Goal: Information Seeking & Learning: Learn about a topic

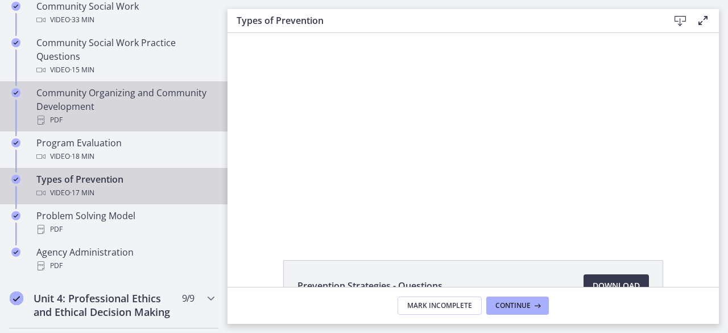
click at [91, 92] on div "Community Organizing and Community Development PDF" at bounding box center [125, 106] width 178 height 41
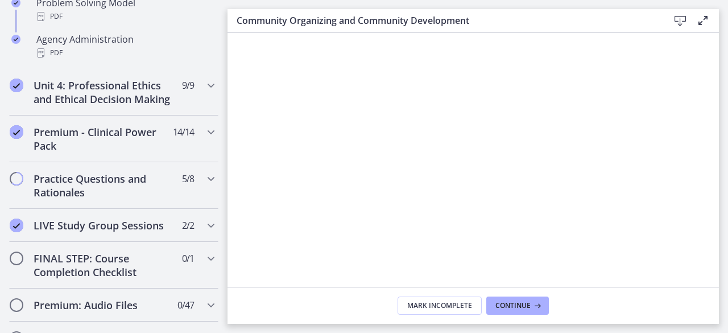
scroll to position [741, 0]
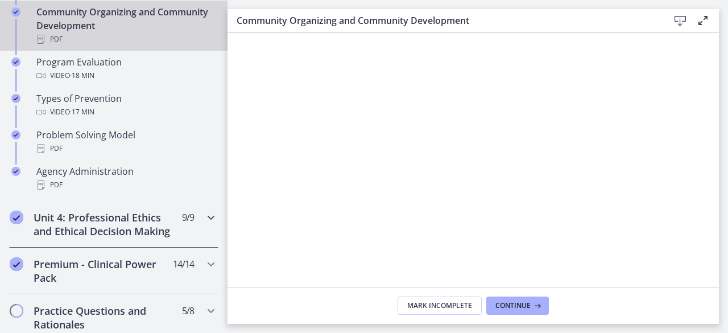
click at [98, 217] on h2 "Unit 4: Professional Ethics and Ethical Decision Making" at bounding box center [103, 224] width 139 height 27
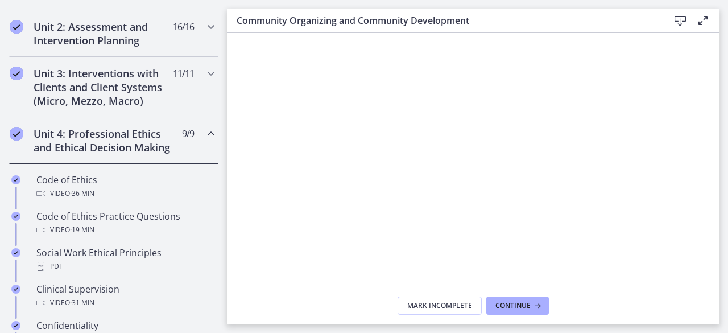
scroll to position [371, 0]
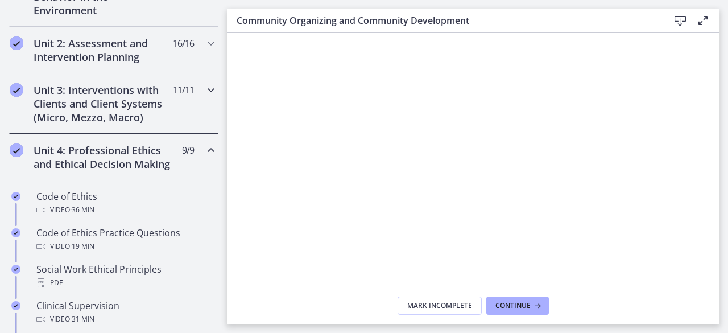
click at [204, 86] on icon "Chapters" at bounding box center [211, 90] width 14 height 14
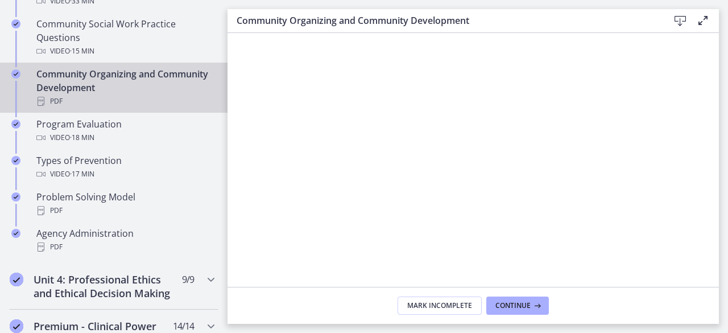
scroll to position [682, 0]
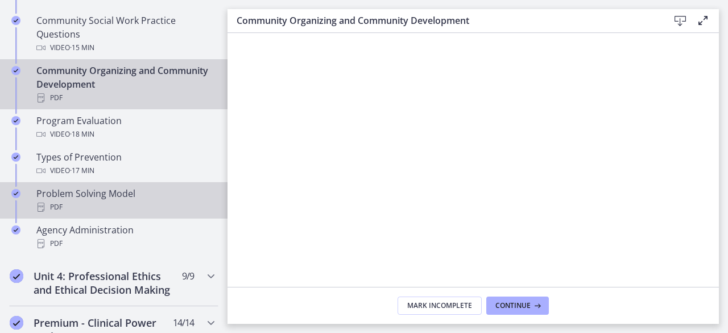
click at [118, 190] on div "Problem Solving Model PDF" at bounding box center [125, 200] width 178 height 27
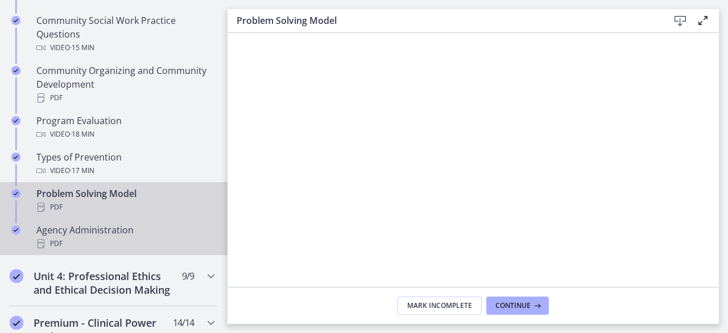
click at [81, 237] on div "PDF" at bounding box center [125, 244] width 178 height 14
click at [76, 201] on div "PDF" at bounding box center [125, 207] width 178 height 14
click at [84, 231] on div "Agency Administration PDF" at bounding box center [125, 236] width 178 height 27
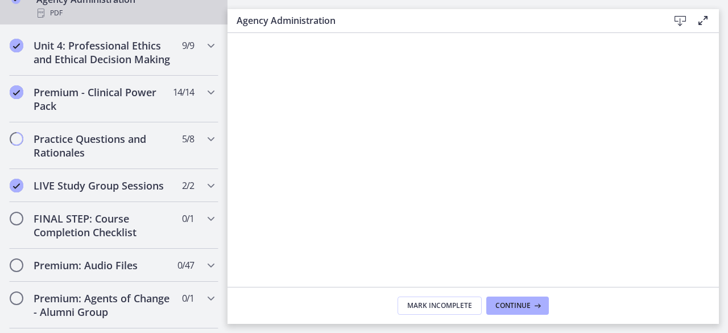
scroll to position [915, 0]
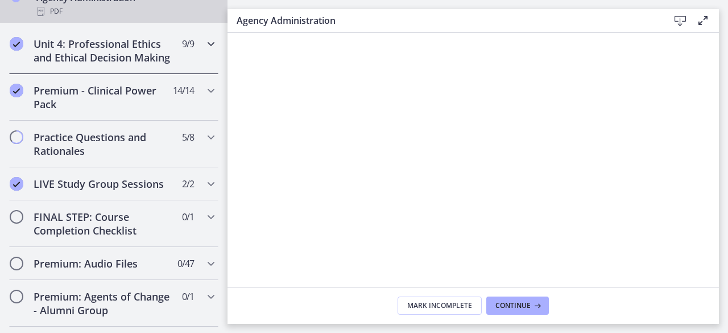
click at [145, 60] on h2 "Unit 4: Professional Ethics and Ethical Decision Making" at bounding box center [103, 50] width 139 height 27
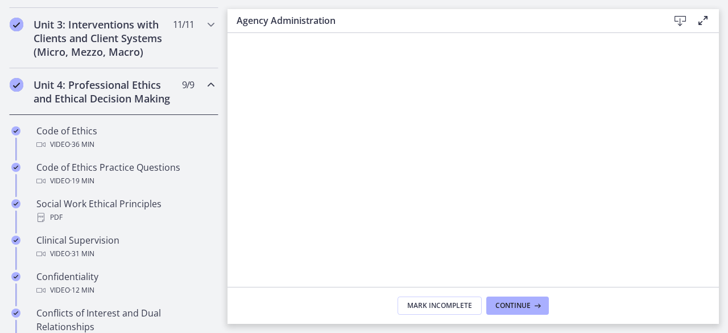
scroll to position [383, 0]
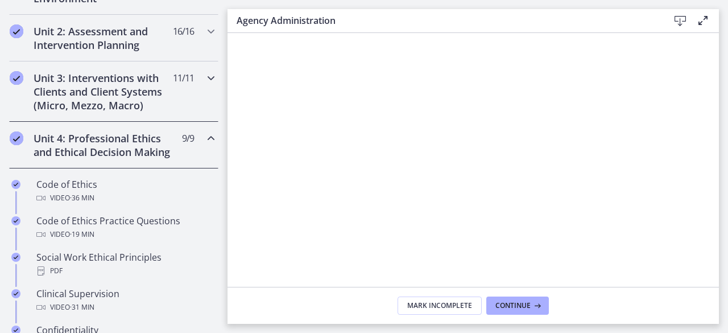
click at [182, 100] on div "Unit 3: Interventions with Clients and Client Systems (Micro, Mezzo, Macro) 11 …" at bounding box center [113, 91] width 209 height 60
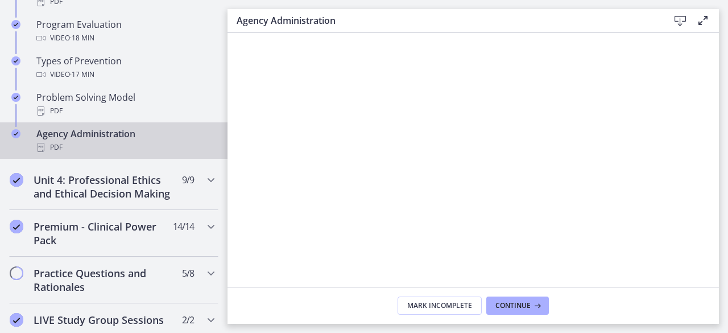
scroll to position [806, 0]
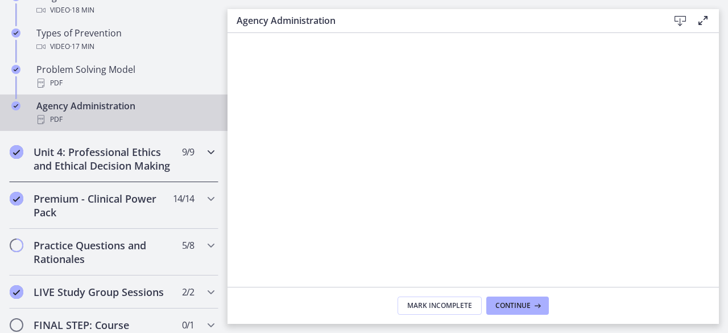
click at [117, 153] on h2 "Unit 4: Professional Ethics and Ethical Decision Making" at bounding box center [103, 158] width 139 height 27
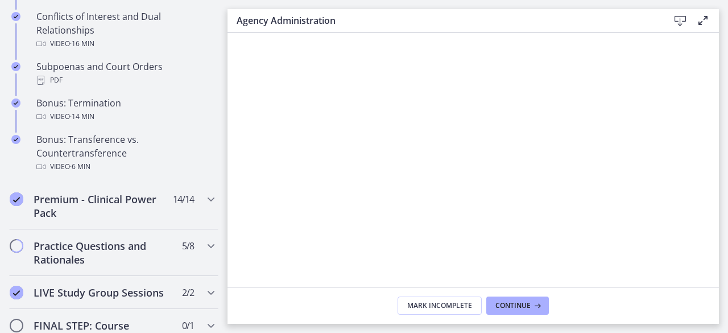
scroll to position [767, 0]
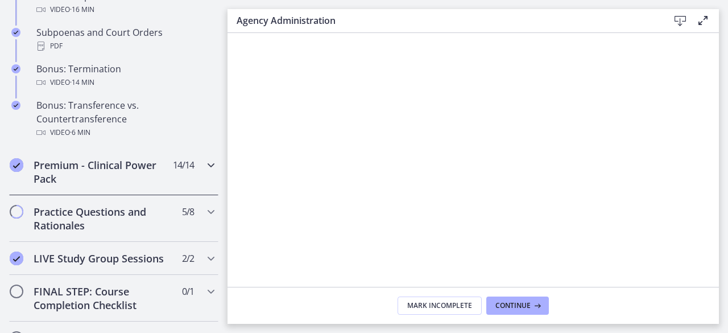
click at [150, 185] on h2 "Premium - Clinical Power Pack" at bounding box center [103, 171] width 139 height 27
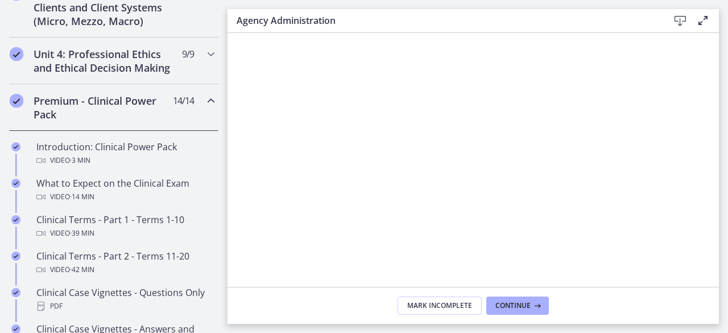
scroll to position [435, 0]
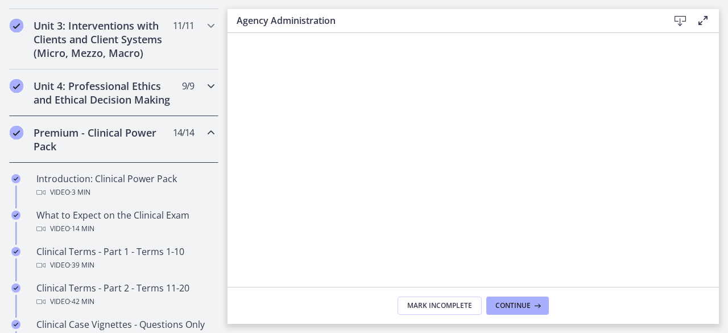
click at [156, 106] on h2 "Unit 4: Professional Ethics and Ethical Decision Making" at bounding box center [103, 92] width 139 height 27
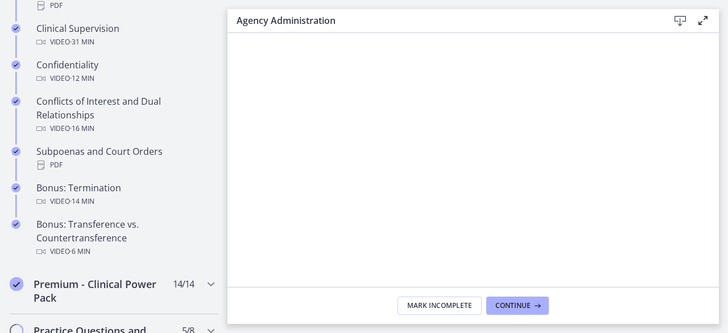
scroll to position [655, 0]
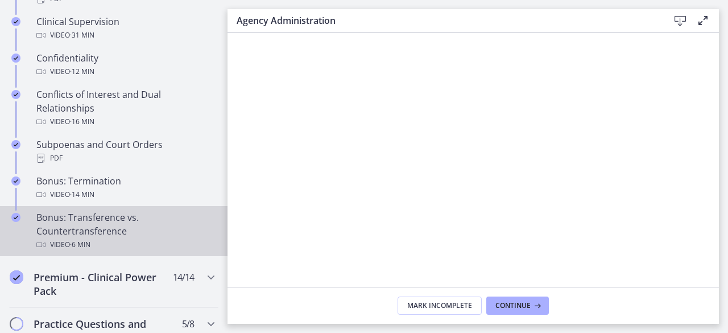
click at [98, 234] on div "Bonus: Transference vs. Countertransference Video · 6 min" at bounding box center [125, 231] width 178 height 41
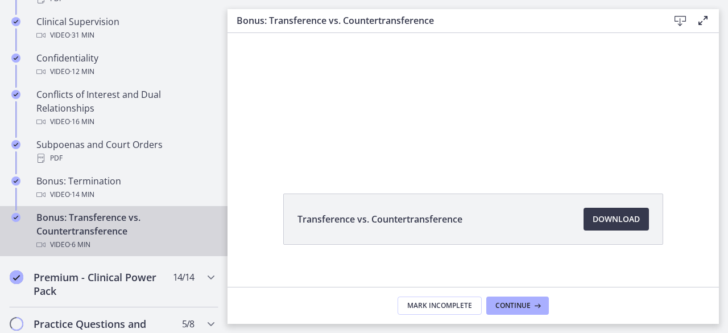
scroll to position [79, 0]
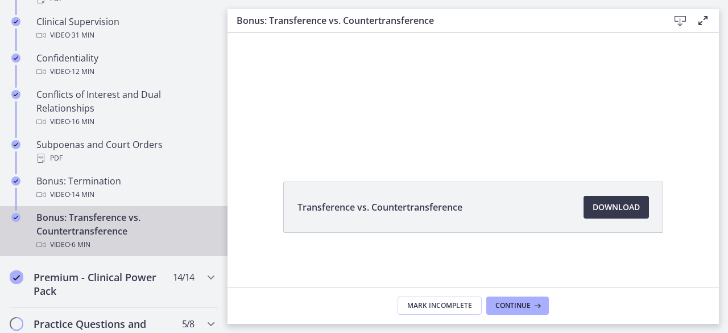
click at [98, 238] on div "Bonus: Transference vs. Countertransference Video · 6 min" at bounding box center [125, 231] width 178 height 41
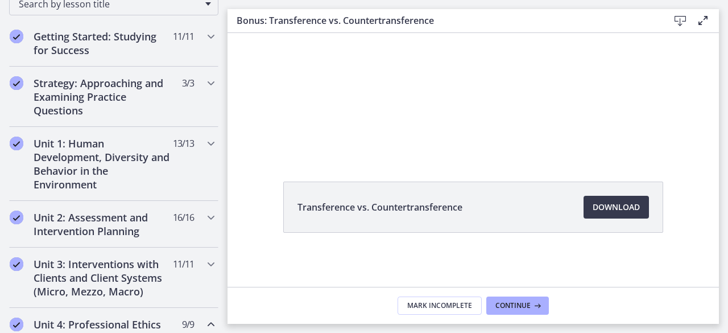
scroll to position [196, 0]
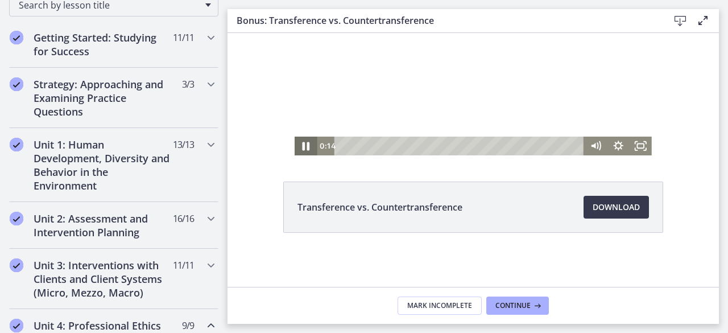
click at [299, 142] on icon "Pause" at bounding box center [306, 146] width 27 height 23
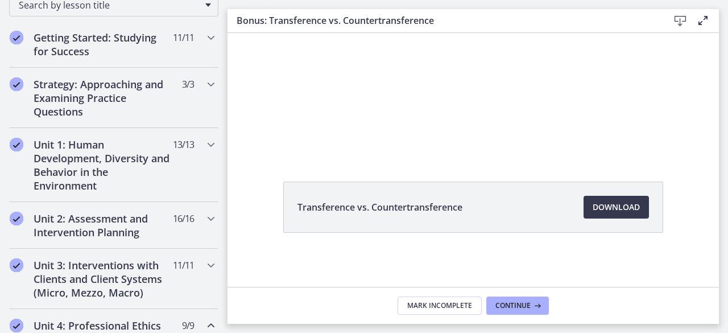
scroll to position [107, 0]
